Goal: Task Accomplishment & Management: Use online tool/utility

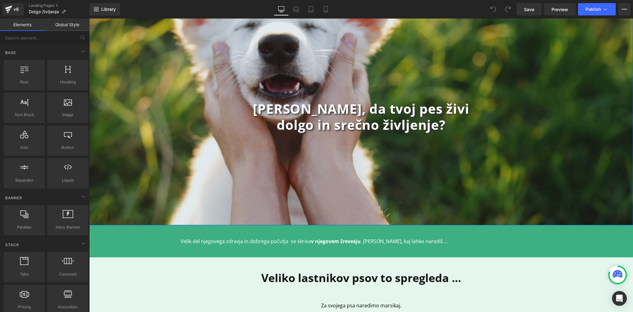
scroll to position [38, 0]
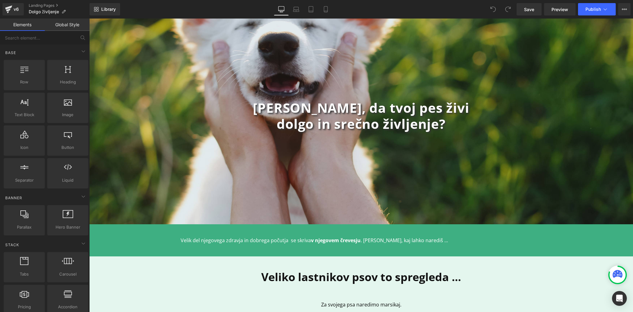
click at [290, 235] on div "Velik del njegovega zdravja in dobrega počutja se skriva v njegovem črevesju . …" at bounding box center [361, 240] width 371 height 14
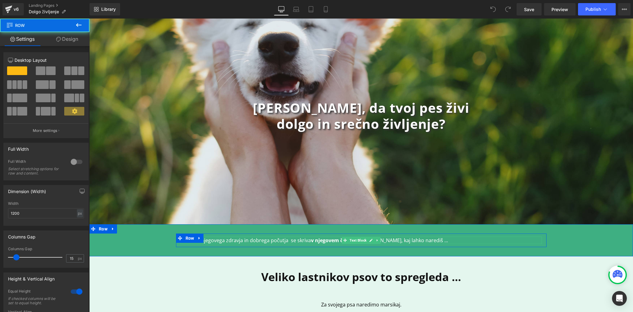
click at [290, 242] on p "Velik del njegovega zdravja in dobrega počutja se skriva v njegovem črevesju . …" at bounding box center [361, 240] width 361 height 7
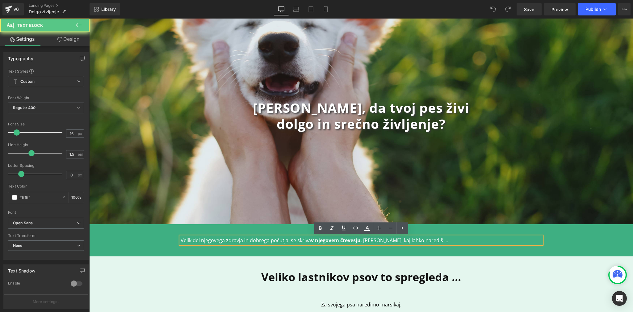
click at [288, 241] on p "Velik del njegovega zdravja in dobrega počutja se skriva v njegovem črevesju . …" at bounding box center [361, 240] width 361 height 7
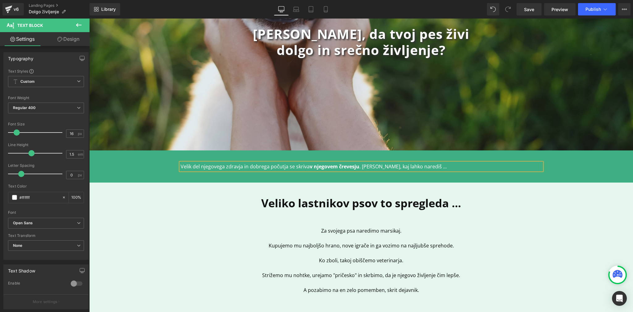
click at [182, 236] on p at bounding box center [361, 237] width 361 height 7
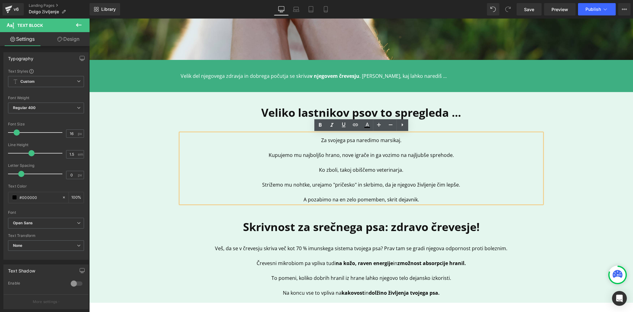
scroll to position [203, 0]
click at [447, 199] on p "A pozabimo na en zelo pomemben, skrit dejavnik." at bounding box center [361, 198] width 361 height 7
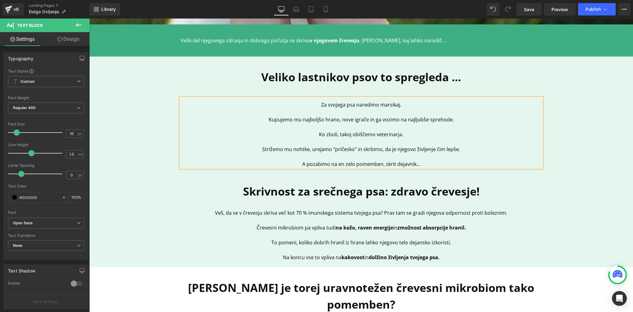
scroll to position [239, 0]
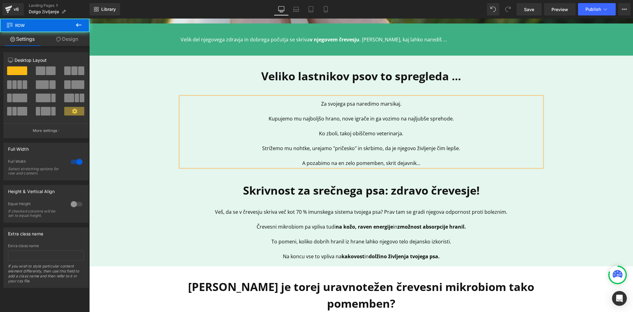
click at [121, 174] on div "Veliko lastnikov psov to spregleda ... Heading Za svojega psa naredimo marsikaj…" at bounding box center [361, 161] width 544 height 204
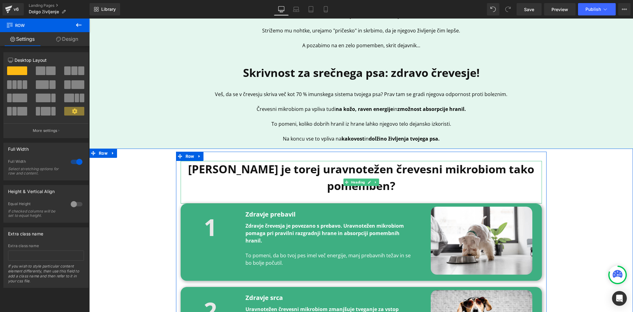
scroll to position [357, 0]
click at [443, 171] on b "[PERSON_NAME] je torej uravnotežen črevesni mikrobiom tako pomemben?" at bounding box center [361, 177] width 346 height 32
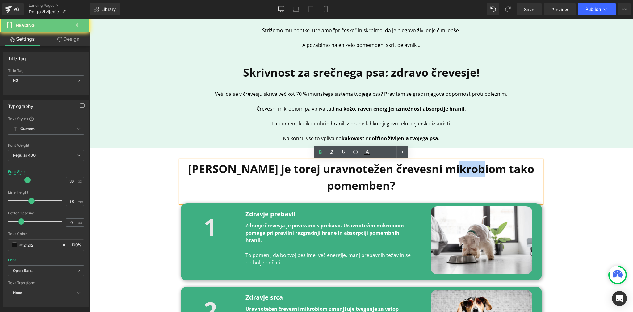
click at [443, 171] on b "[PERSON_NAME] je torej uravnotežen črevesni mikrobiom tako pomemben?" at bounding box center [361, 177] width 346 height 32
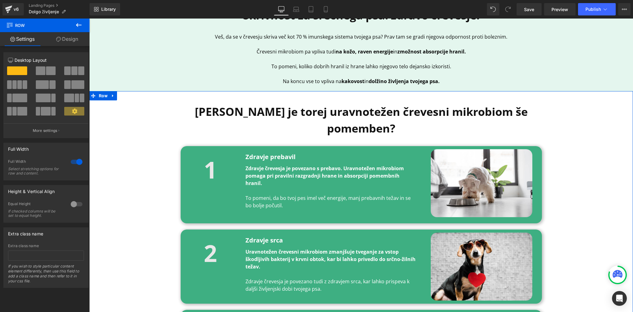
scroll to position [414, 0]
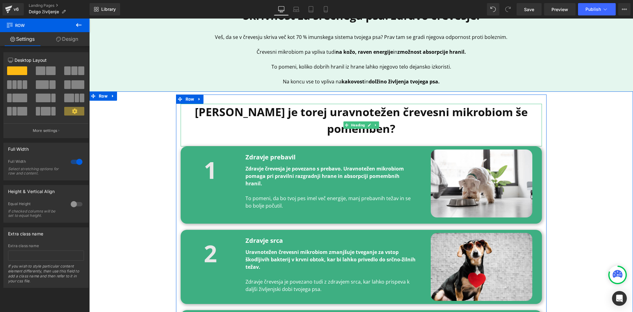
click at [455, 113] on b "Zakaj je torej uravnotežen črevesni mikrobiom še pomemben?" at bounding box center [361, 120] width 333 height 32
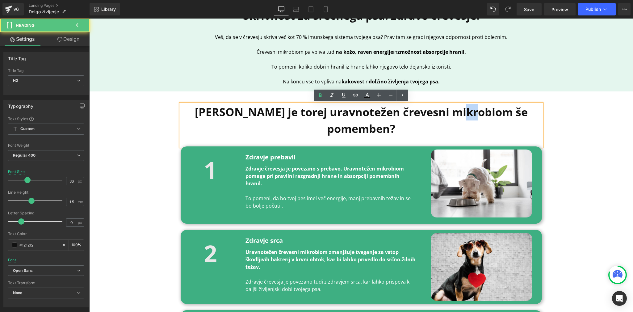
click at [455, 113] on b "Zakaj je torej uravnotežen črevesni mikrobiom še pomemben?" at bounding box center [361, 120] width 333 height 32
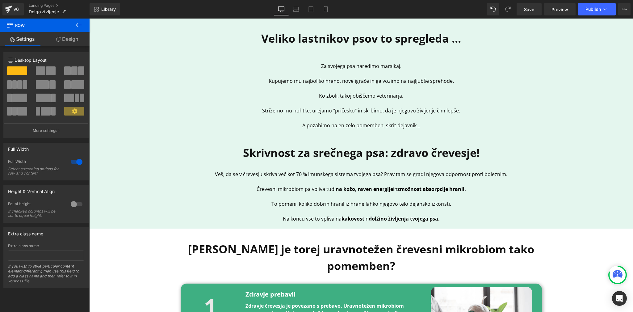
scroll to position [276, 0]
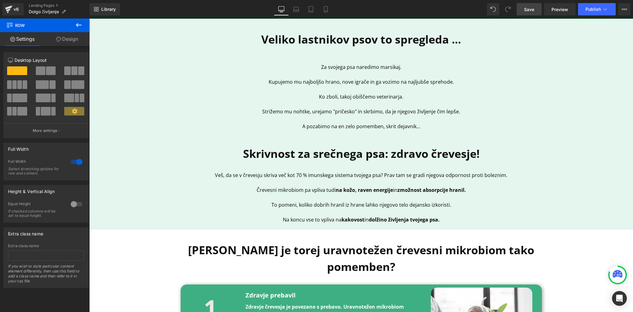
click at [536, 12] on link "Save" at bounding box center [529, 9] width 25 height 12
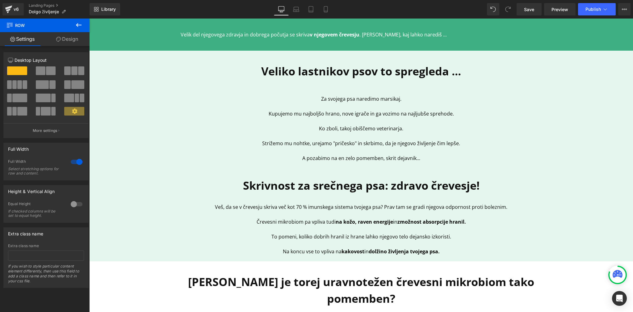
scroll to position [230, 0]
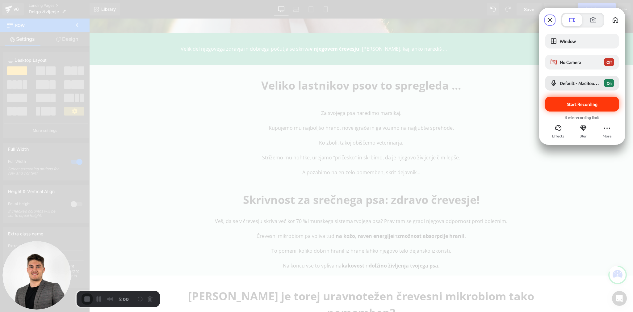
click at [567, 103] on span "Start Recording" at bounding box center [582, 104] width 31 height 6
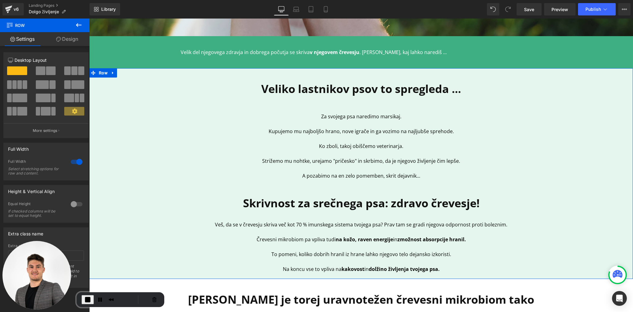
scroll to position [224, 0]
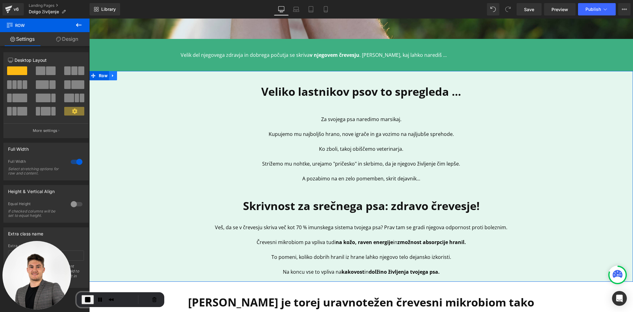
click at [112, 77] on icon at bounding box center [112, 75] width 1 height 3
click at [122, 76] on icon at bounding box center [121, 75] width 4 height 4
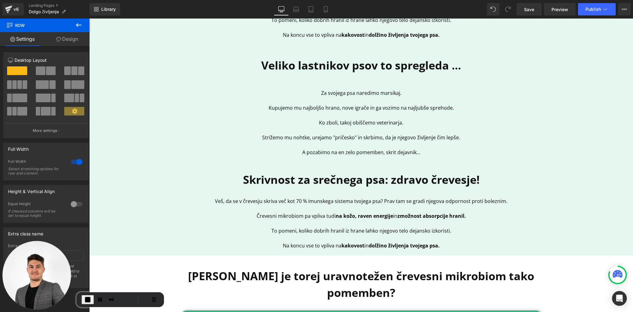
scroll to position [462, 0]
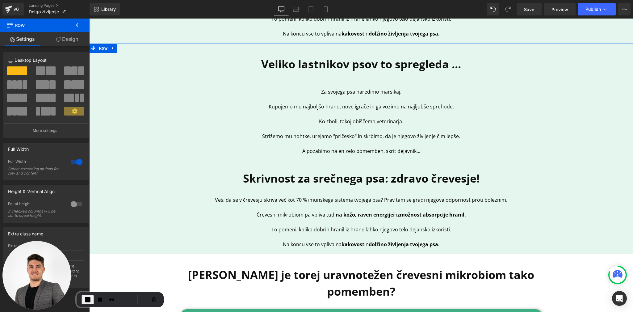
click at [161, 145] on div "Veliko lastnikov psov to spregleda ... Heading Za svojega psa naredimo marsikaj…" at bounding box center [361, 149] width 544 height 204
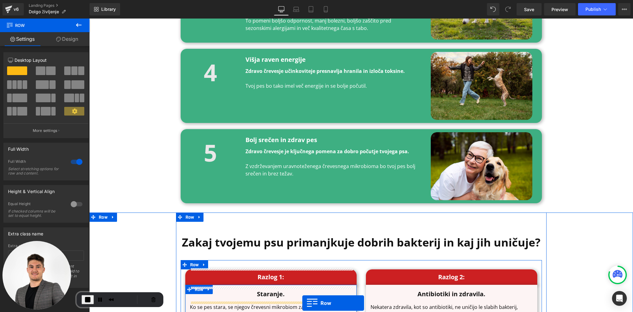
scroll to position [851, 0]
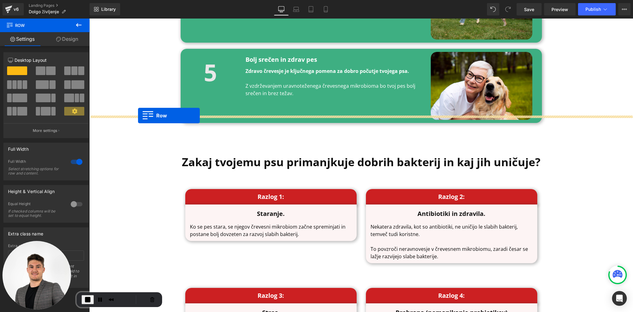
drag, startPoint x: 93, startPoint y: 48, endPoint x: 138, endPoint y: 115, distance: 81.3
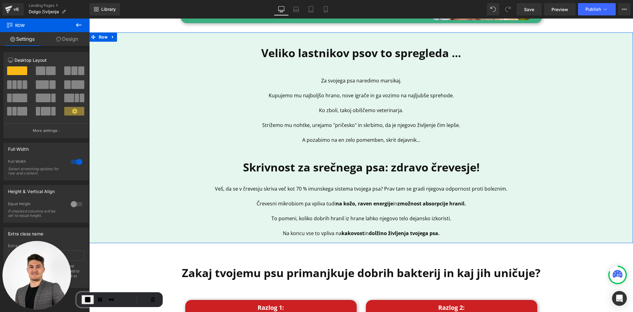
scroll to position [946, 0]
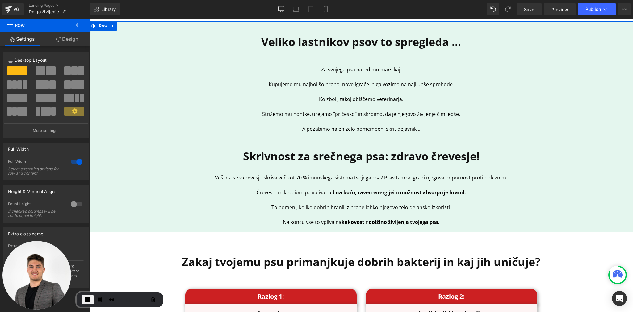
click at [248, 181] on p at bounding box center [361, 184] width 361 height 7
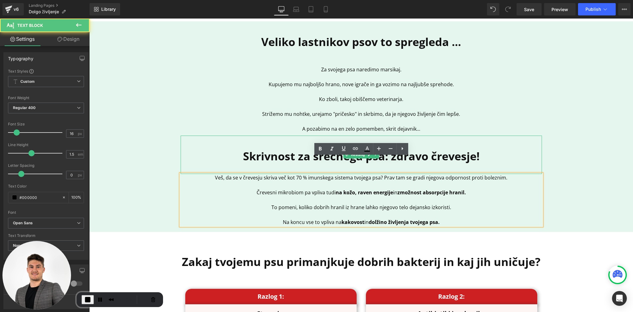
click at [222, 148] on h2 "Skrivnost za srečnega psa: zdravo črevesje!" at bounding box center [361, 156] width 361 height 17
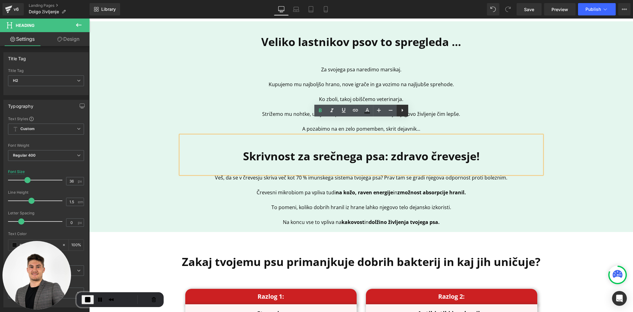
click at [399, 110] on icon at bounding box center [402, 110] width 7 height 7
drag, startPoint x: 416, startPoint y: 111, endPoint x: 326, endPoint y: 92, distance: 91.1
click at [416, 111] on icon at bounding box center [413, 110] width 7 height 7
click at [442, 149] on b "Skrivnost za srečnega psa: zdravo črevesje!" at bounding box center [361, 156] width 237 height 15
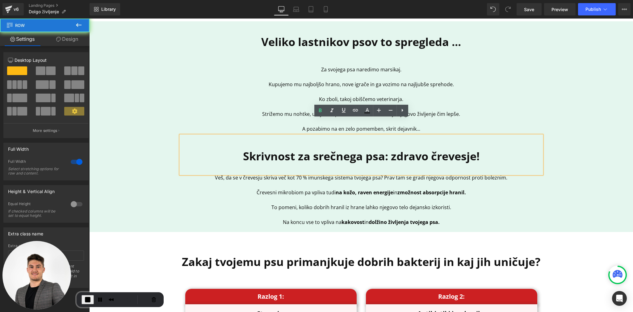
click at [163, 164] on div "Veliko lastnikov psov to spregleda ... Heading Za svojega psa naredimo marsikaj…" at bounding box center [361, 126] width 544 height 204
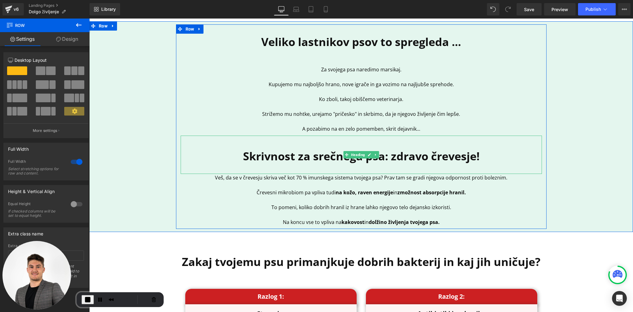
click at [379, 149] on b "Skrivnost za srečnega psa: zdravo črevesje!" at bounding box center [361, 156] width 237 height 15
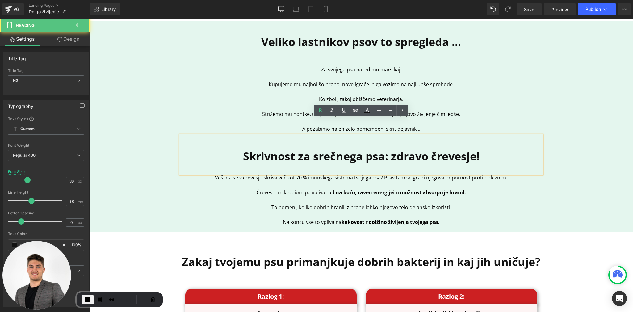
click at [155, 132] on div "Veliko lastnikov psov to spregleda ... Heading Za svojega psa naredimo marsikaj…" at bounding box center [361, 126] width 544 height 204
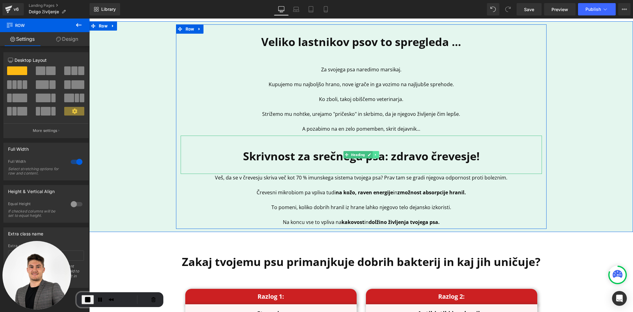
click at [375, 154] on icon at bounding box center [375, 155] width 1 height 2
click at [379, 153] on icon at bounding box center [378, 154] width 3 height 3
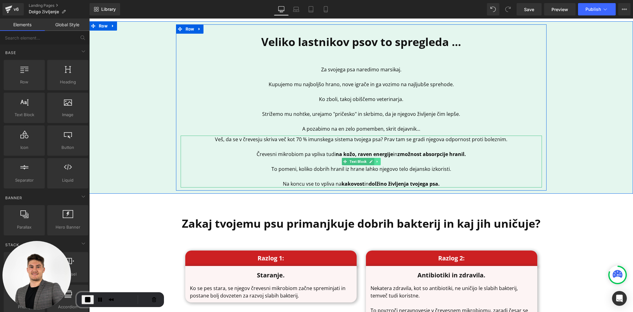
click at [380, 158] on link at bounding box center [377, 161] width 6 height 7
click at [382, 160] on icon at bounding box center [380, 161] width 3 height 3
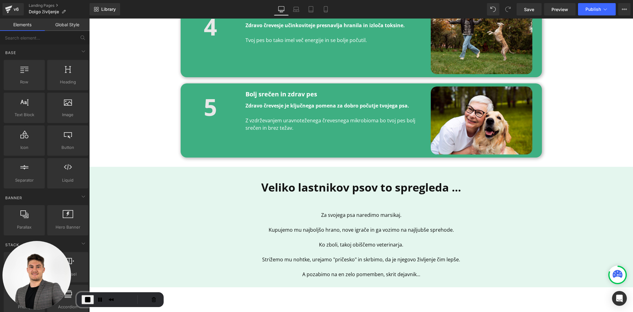
scroll to position [796, 0]
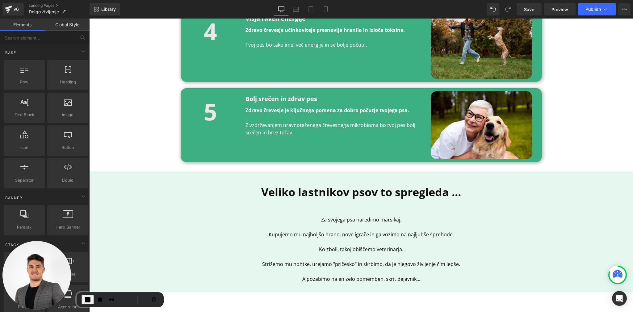
click at [295, 184] on b "Veliko lastnikov psov to spregleda ..." at bounding box center [361, 191] width 200 height 15
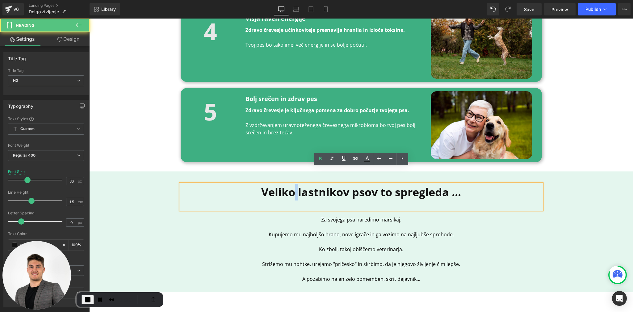
click at [295, 184] on b "Veliko lastnikov psov to spregleda ..." at bounding box center [361, 191] width 200 height 15
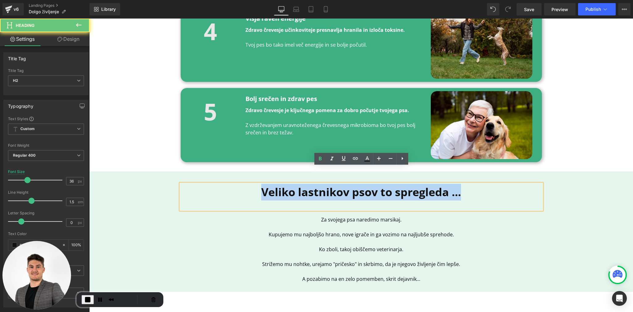
click at [295, 184] on b "Veliko lastnikov psov to spregleda ..." at bounding box center [361, 191] width 200 height 15
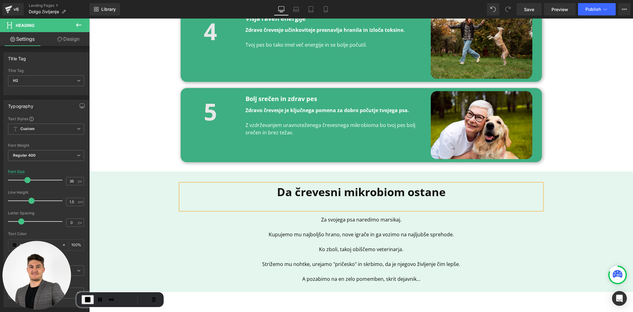
click at [310, 184] on b "Da črevesni mikrobiom ostane" at bounding box center [361, 191] width 169 height 15
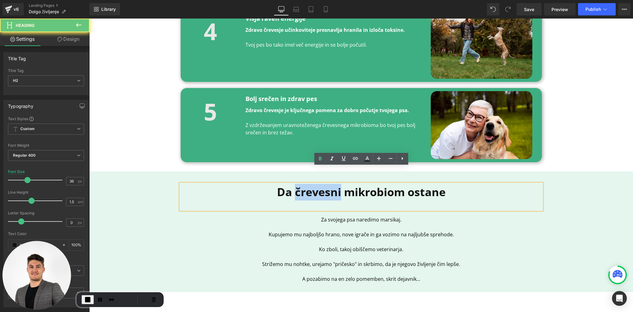
click at [310, 184] on b "Da črevesni mikrobiom ostane" at bounding box center [361, 191] width 169 height 15
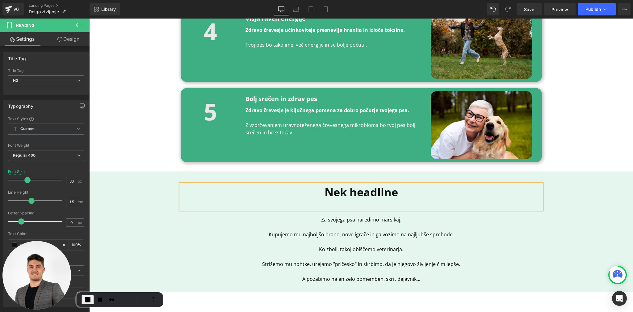
click at [158, 208] on div "Nek headline Heading Za svojega psa naredimo marsikaj. Kupujemo mu najboljšo hr…" at bounding box center [361, 231] width 544 height 114
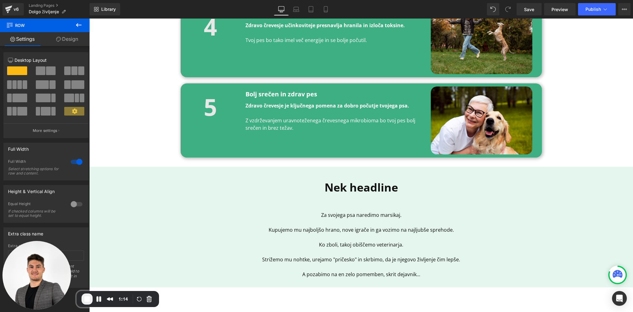
scroll to position [826, 0]
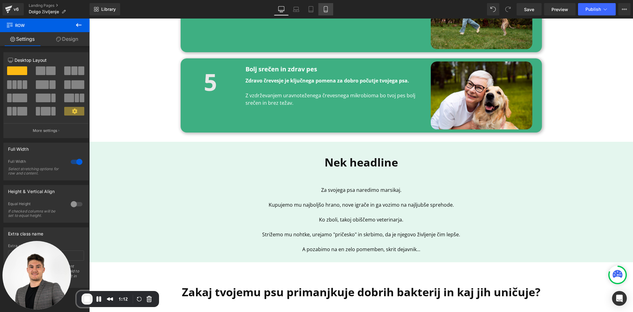
click at [325, 10] on icon at bounding box center [326, 9] width 6 height 6
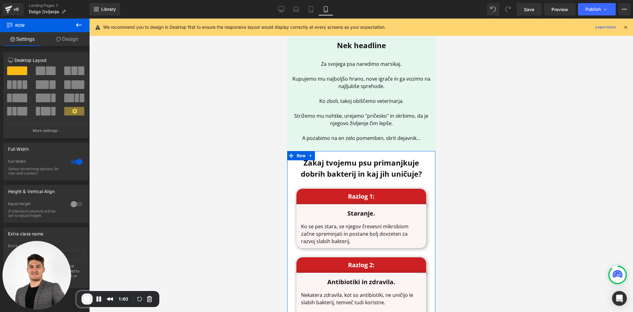
scroll to position [1418, 0]
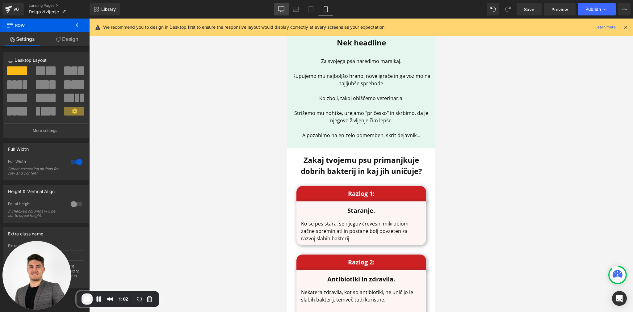
click at [279, 8] on icon at bounding box center [282, 8] width 6 height 5
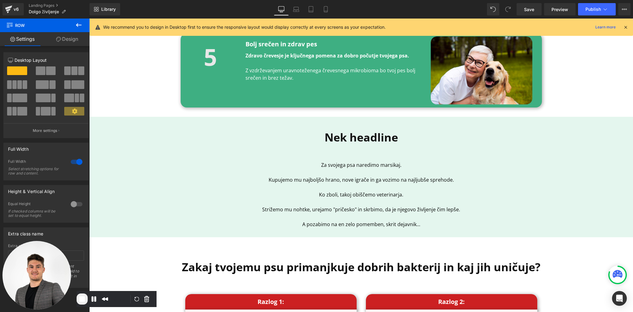
scroll to position [854, 0]
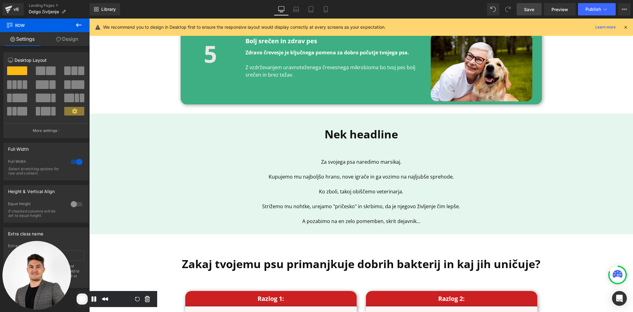
click at [536, 8] on link "Save" at bounding box center [529, 9] width 25 height 12
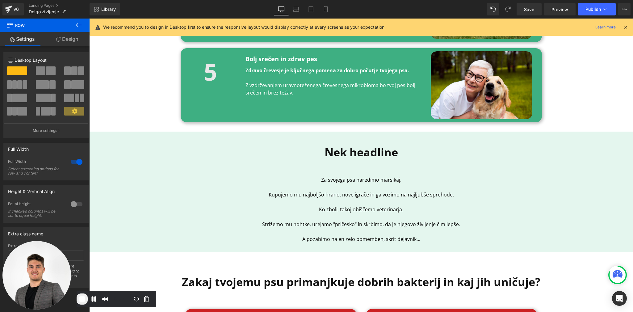
scroll to position [829, 0]
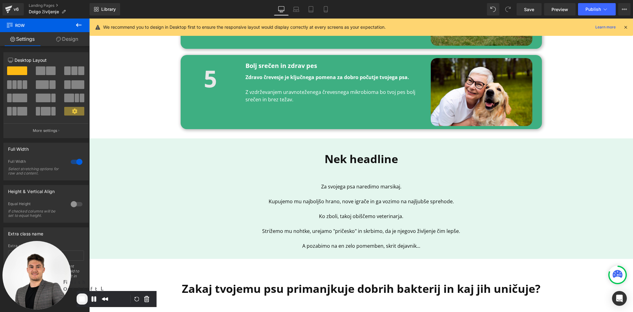
click at [86, 300] on span "End Recording" at bounding box center [81, 298] width 7 height 7
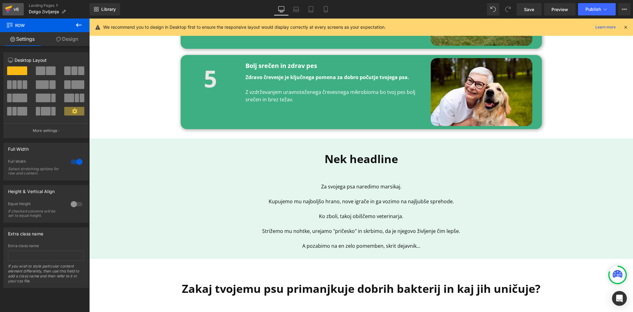
click at [10, 11] on icon at bounding box center [8, 9] width 7 height 15
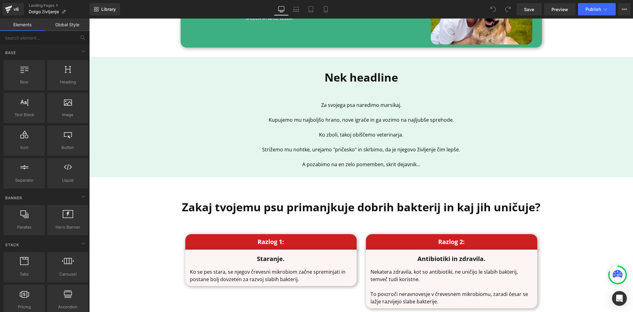
scroll to position [911, 0]
click at [593, 9] on span "Publish" at bounding box center [592, 9] width 15 height 5
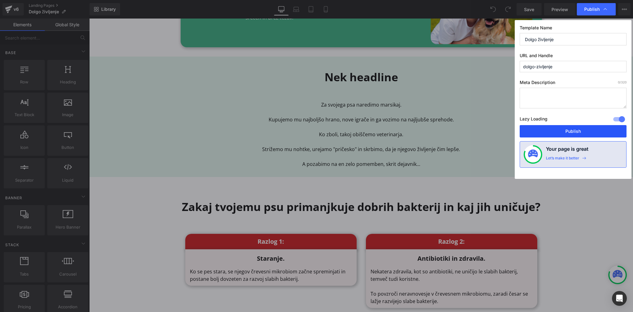
click at [563, 132] on button "Publish" at bounding box center [573, 131] width 107 height 12
